Goal: Task Accomplishment & Management: Complete application form

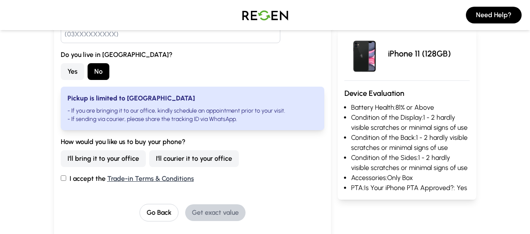
scroll to position [164, 0]
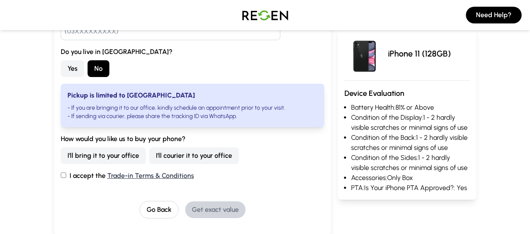
click at [61, 174] on label "I accept the Trade-in Terms & Conditions" at bounding box center [192, 176] width 263 height 10
click at [61, 174] on input "I accept the Trade-in Terms & Conditions" at bounding box center [63, 175] width 5 height 5
checkbox input "true"
click at [149, 155] on button "I'll courier it to your office" at bounding box center [194, 155] width 90 height 17
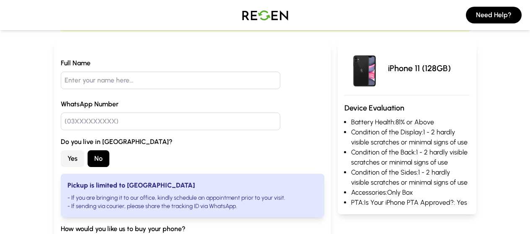
scroll to position [75, 0]
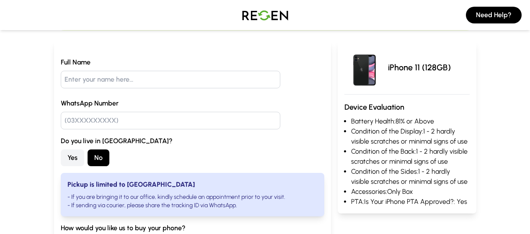
click at [107, 79] on input "text" at bounding box center [170, 80] width 219 height 18
type input "o"
type input "M"
type input "ABC"
click at [70, 124] on input "text" at bounding box center [170, 121] width 219 height 18
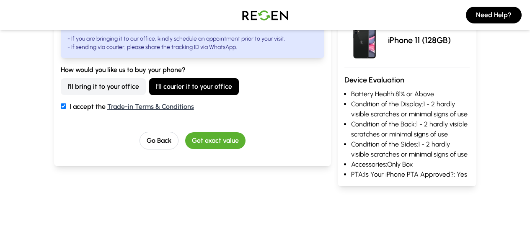
scroll to position [234, 0]
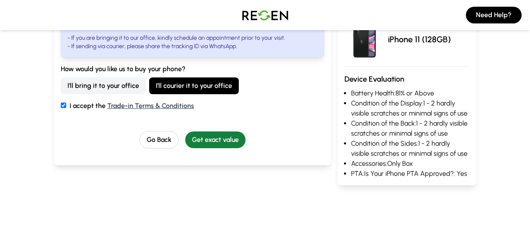
type input "03468088812"
click at [196, 143] on button "Get exact value" at bounding box center [215, 139] width 60 height 17
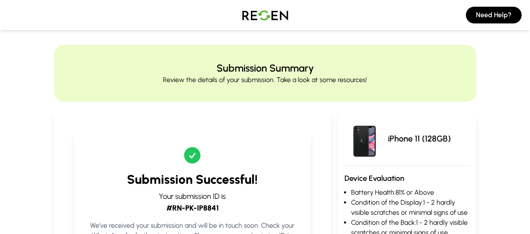
scroll to position [0, 0]
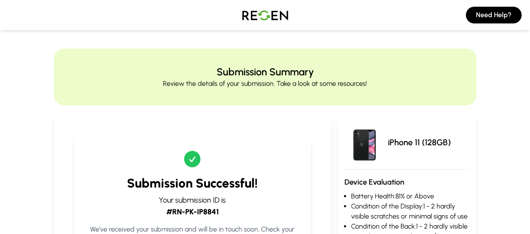
click at [265, 10] on img at bounding box center [265, 14] width 59 height 23
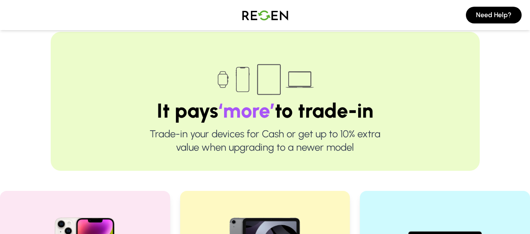
scroll to position [8, 0]
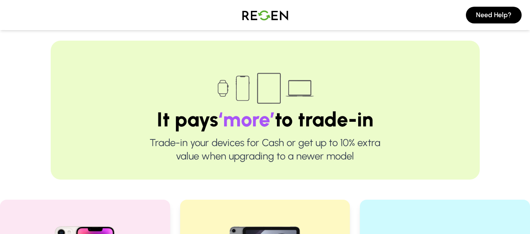
click at [278, 13] on img at bounding box center [265, 14] width 59 height 23
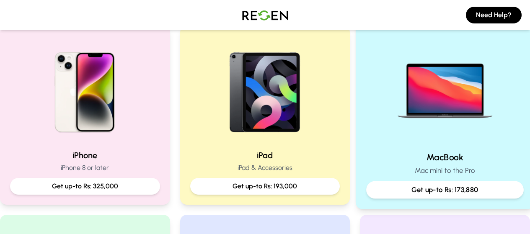
scroll to position [183, 0]
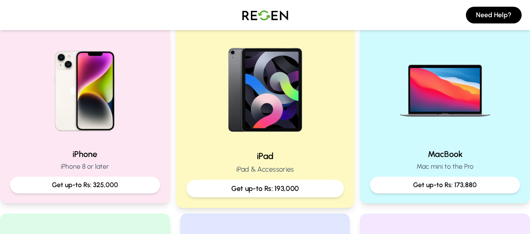
click at [275, 113] on img at bounding box center [265, 87] width 113 height 113
